Goal: Find specific page/section: Find specific page/section

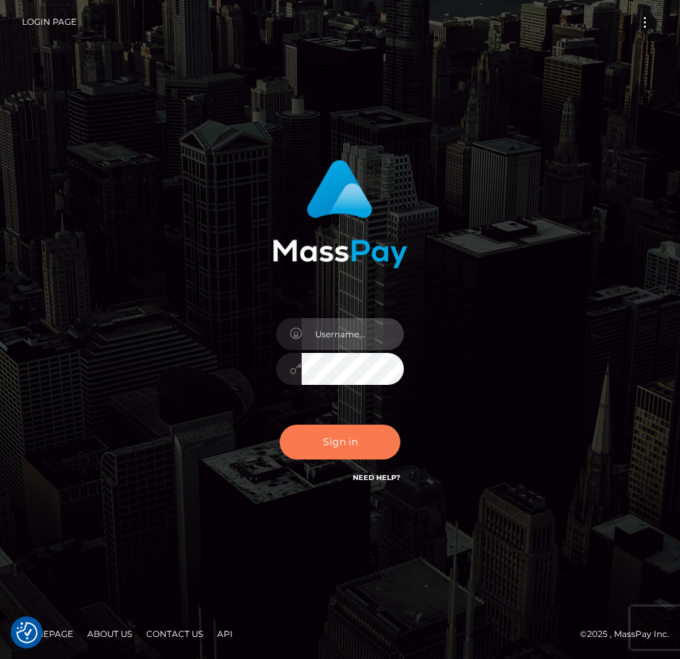
type input "[PERSON_NAME].Spree"
click at [357, 443] on button "Sign in" at bounding box center [340, 442] width 121 height 35
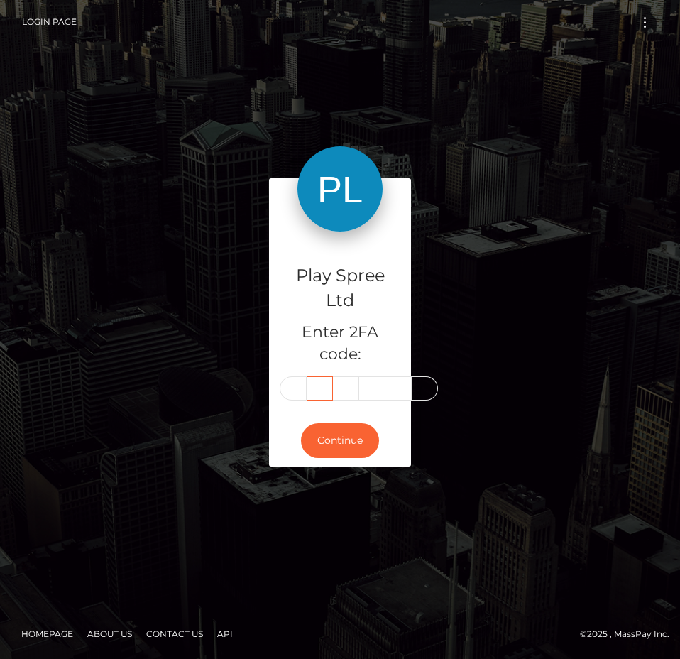
click at [316, 388] on input "text" at bounding box center [320, 388] width 26 height 24
drag, startPoint x: 287, startPoint y: 385, endPoint x: 302, endPoint y: 391, distance: 16.2
click at [295, 389] on input "text" at bounding box center [293, 388] width 27 height 24
type input "1"
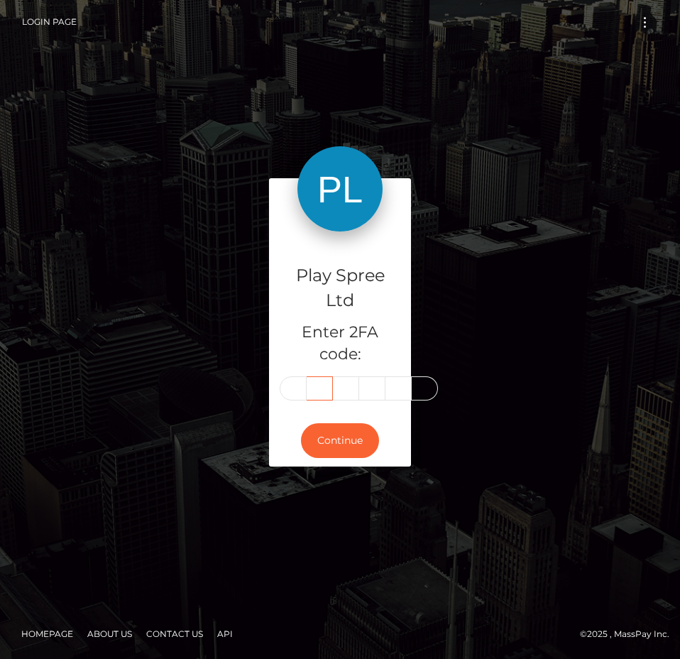
type input "8"
type input "6"
type input "8"
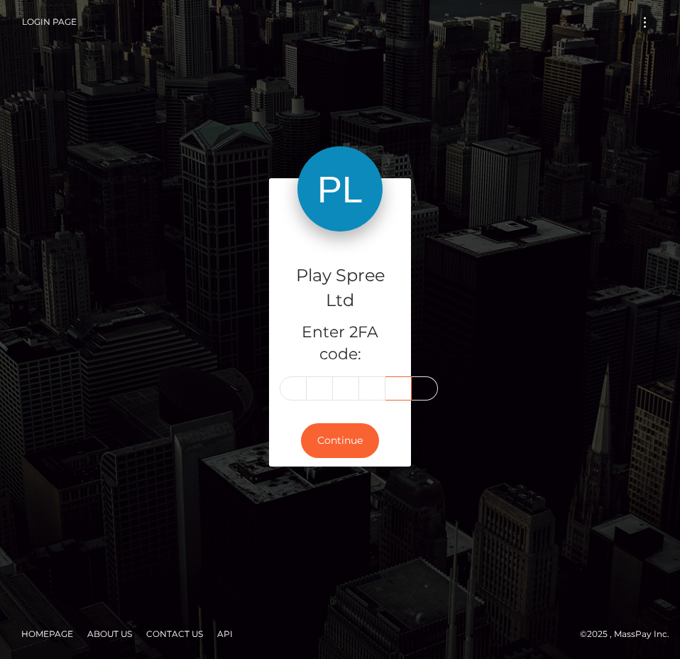
type input "7"
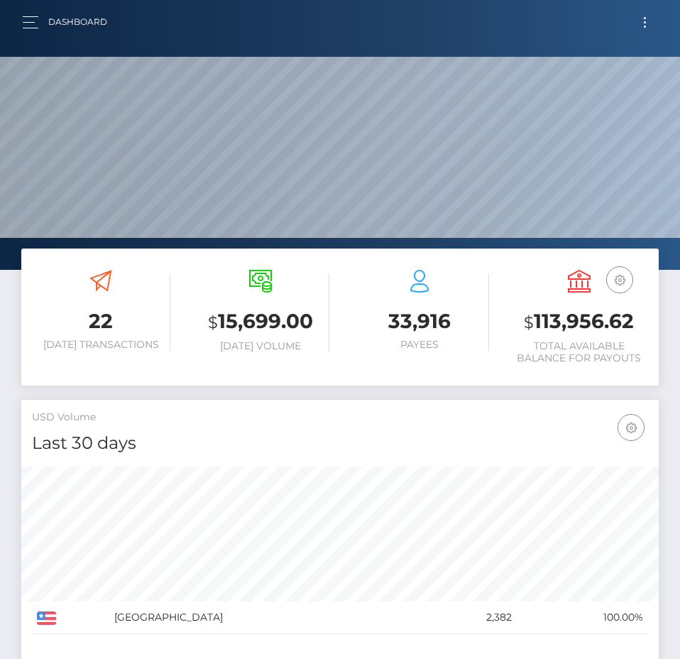
scroll to position [252, 308]
click at [582, 326] on h3 "$ 113,956.62" at bounding box center [580, 322] width 138 height 29
click at [578, 326] on h3 "$ 113,956.62" at bounding box center [580, 322] width 138 height 29
copy h3 "113,956.62"
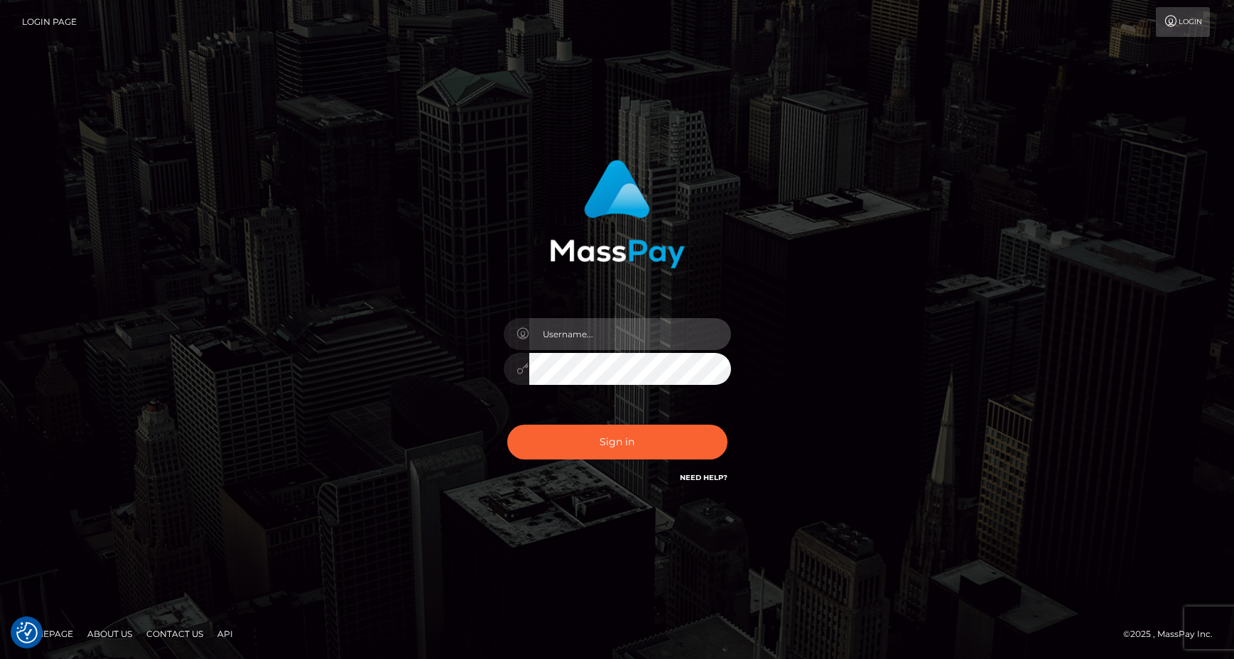
type input "Anthony.Spree"
click at [622, 460] on div "Sign in Need Help?" at bounding box center [617, 447] width 249 height 63
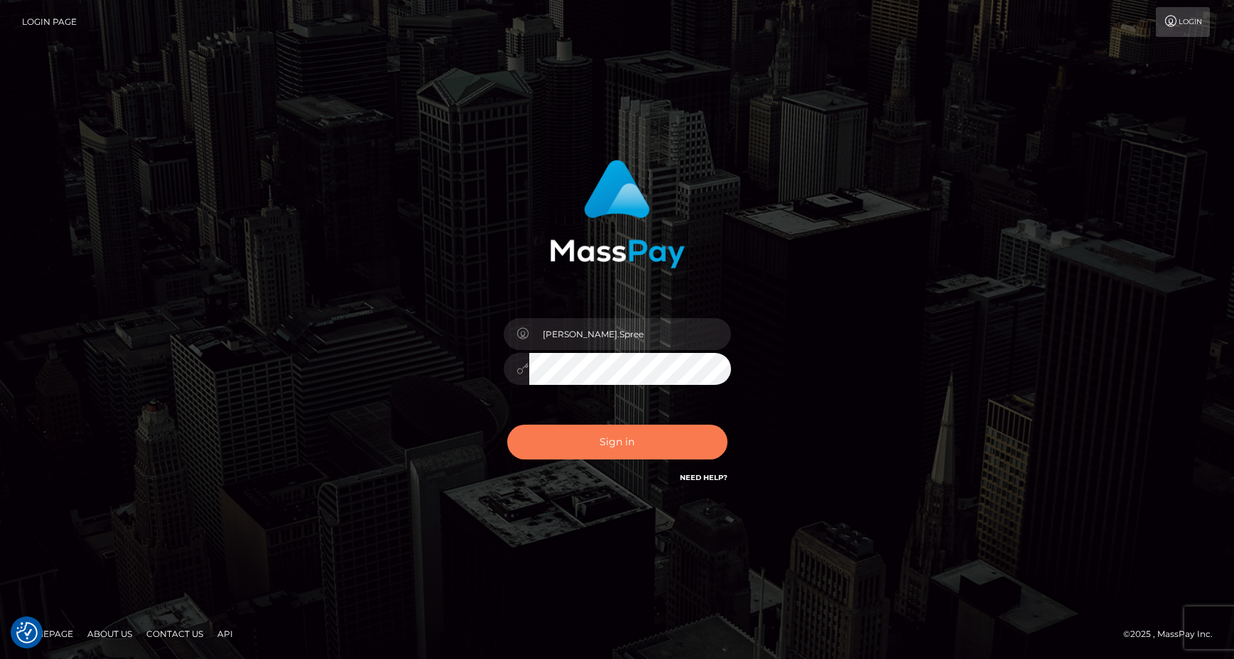
click at [653, 446] on button "Sign in" at bounding box center [617, 442] width 220 height 35
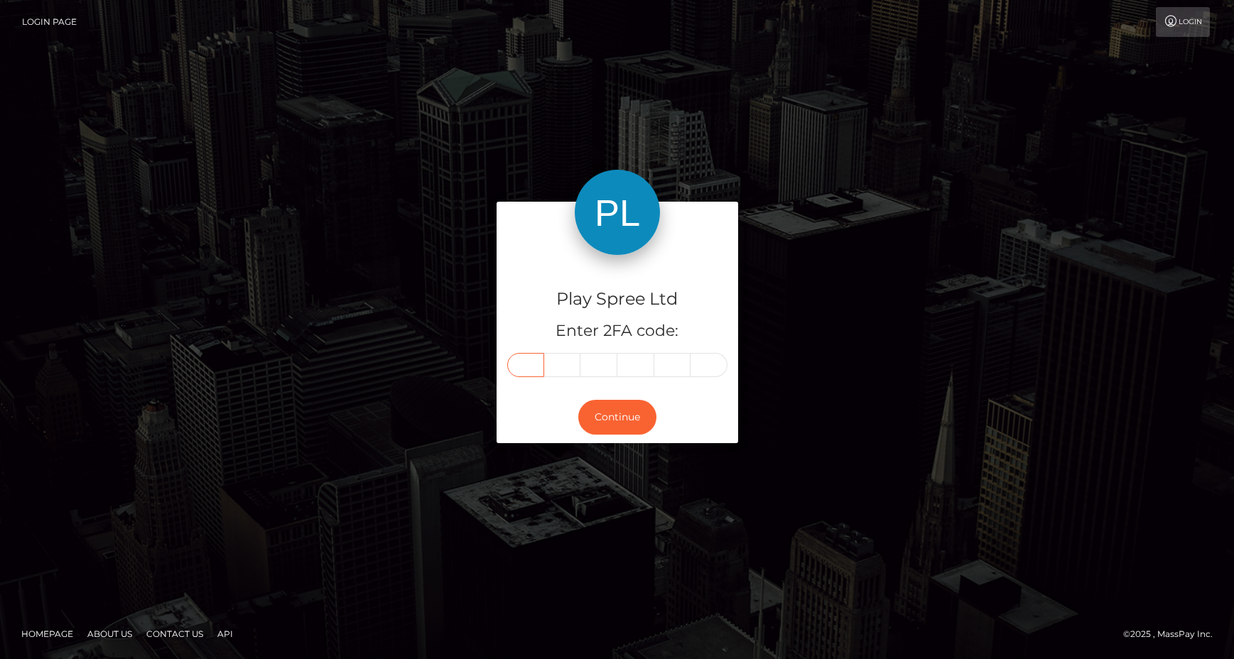
click at [524, 370] on input "text" at bounding box center [525, 365] width 37 height 24
type input "9"
type input "5"
type input "6"
type input "5"
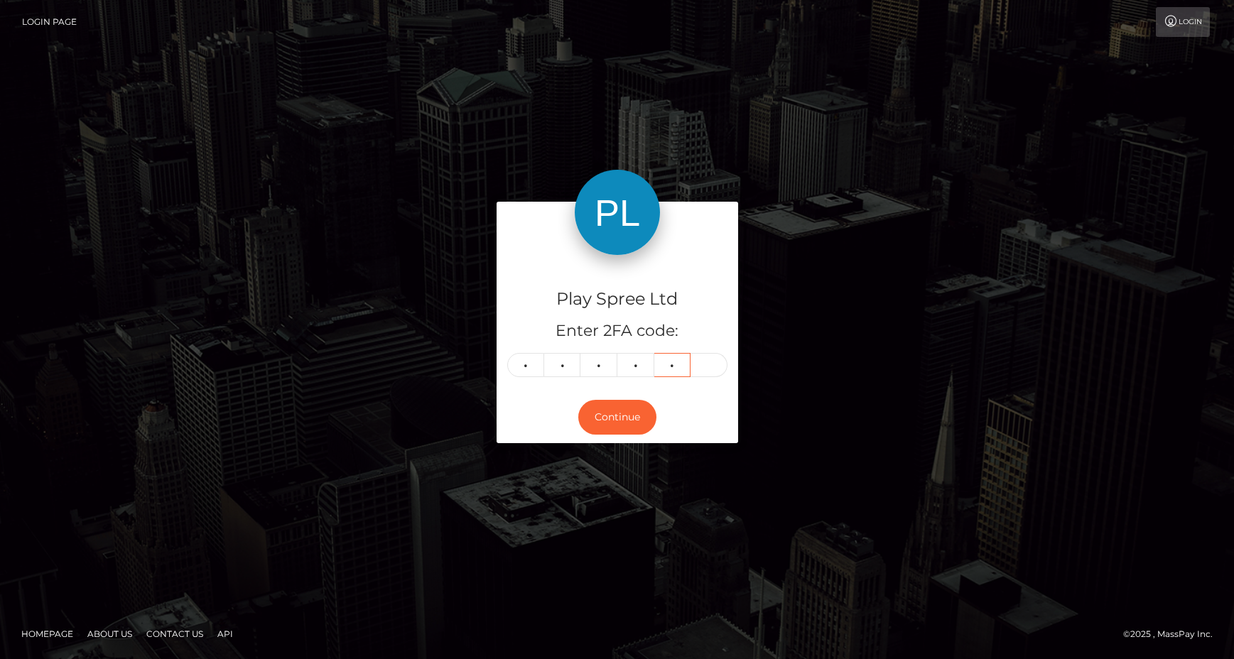
type input "4"
type input "2"
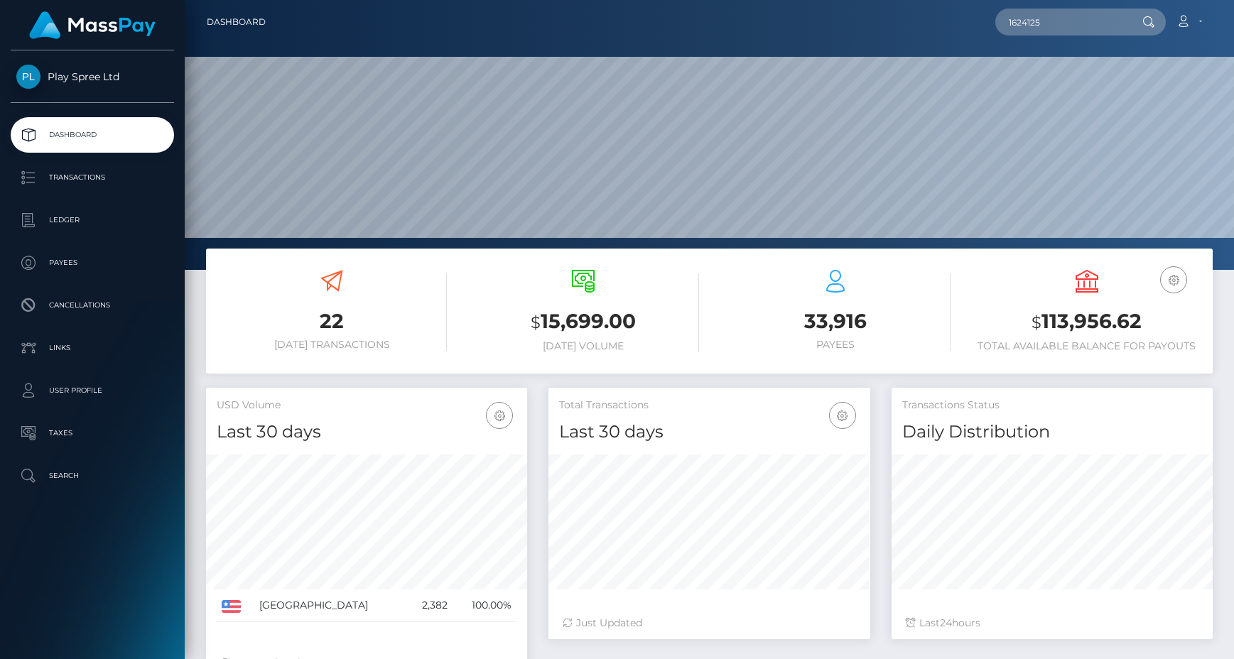
scroll to position [252, 322]
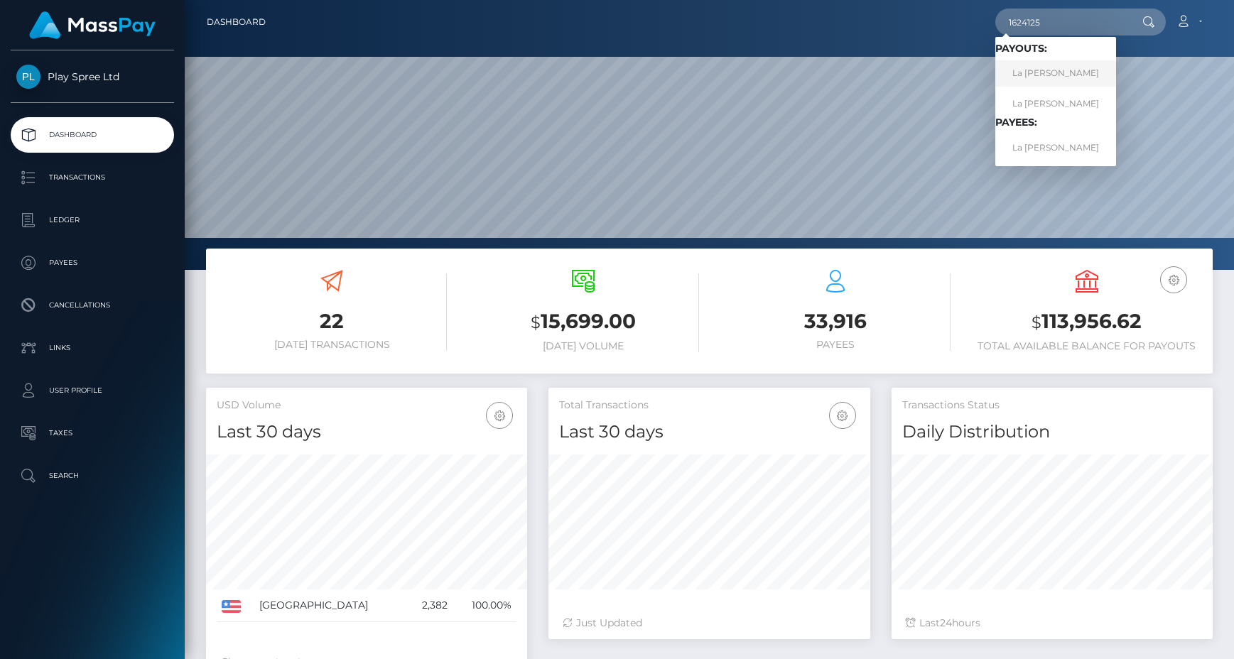
type input "1624125"
click at [1030, 79] on link "La Shane Bilbrey" at bounding box center [1055, 73] width 121 height 26
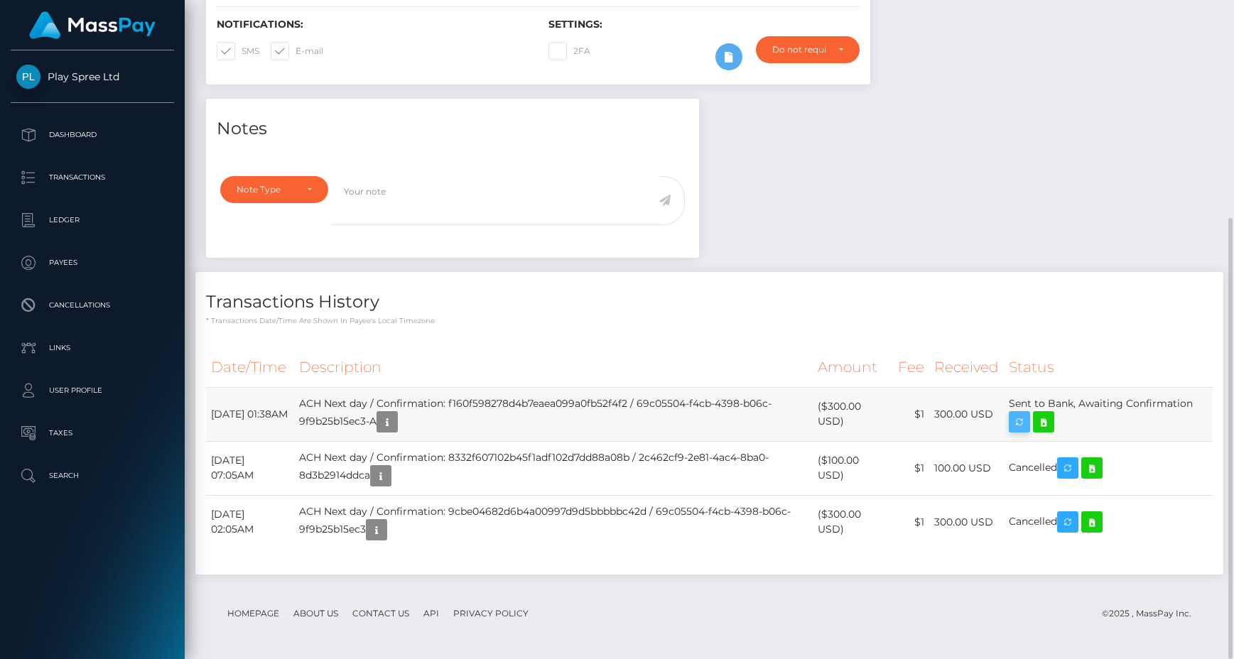
scroll to position [170, 322]
click at [1028, 420] on icon "button" at bounding box center [1019, 422] width 17 height 18
